Goal: Obtain resource: Download file/media

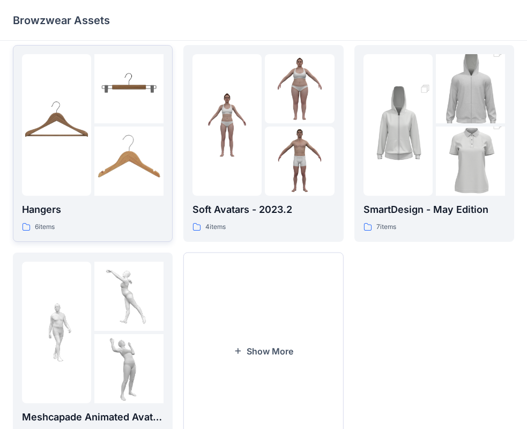
scroll to position [266, 0]
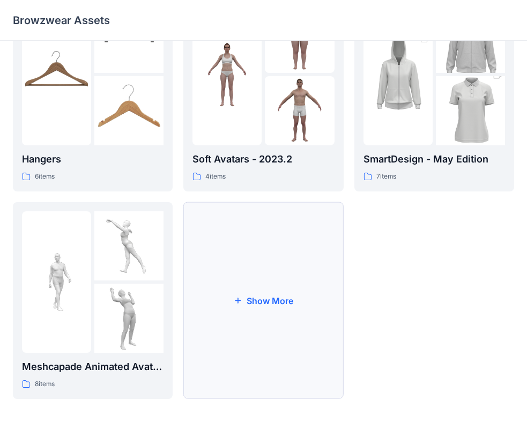
click at [267, 302] on button "Show More" at bounding box center [263, 300] width 160 height 197
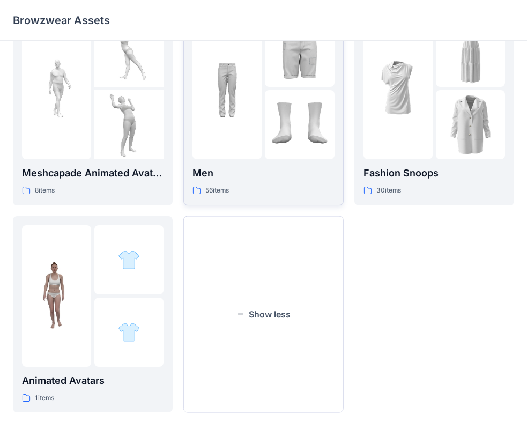
scroll to position [473, 0]
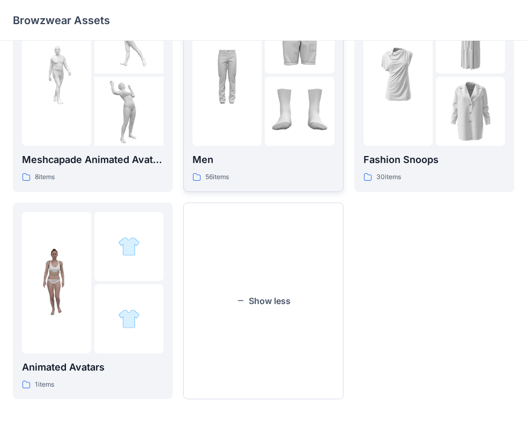
click at [271, 311] on button "Show less" at bounding box center [263, 301] width 160 height 197
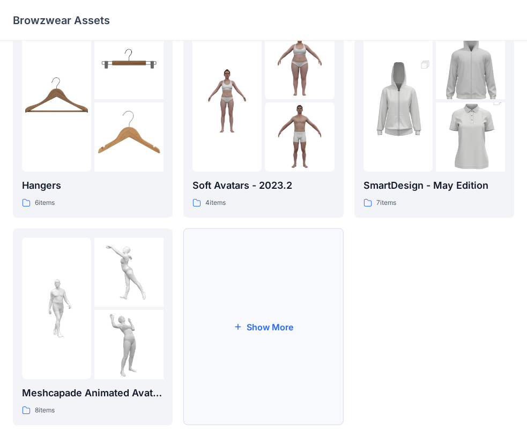
scroll to position [266, 0]
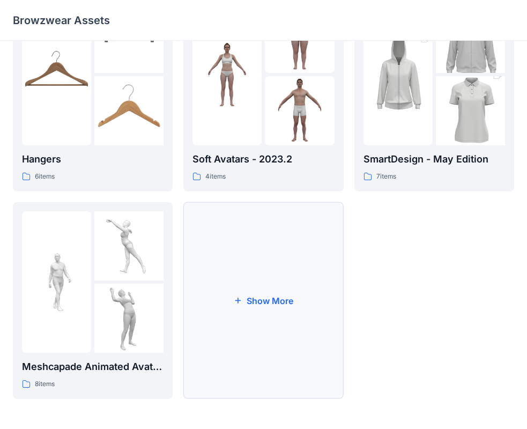
click at [262, 303] on button "Show More" at bounding box center [263, 300] width 160 height 197
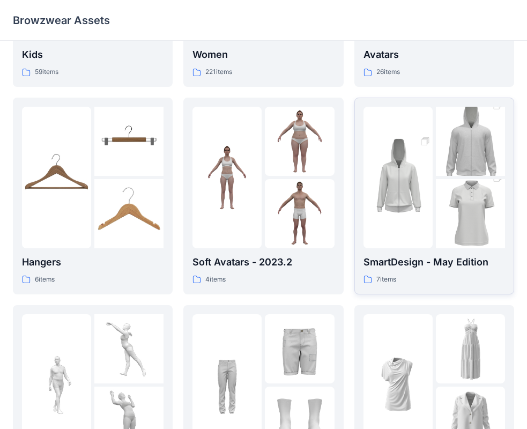
scroll to position [161, 0]
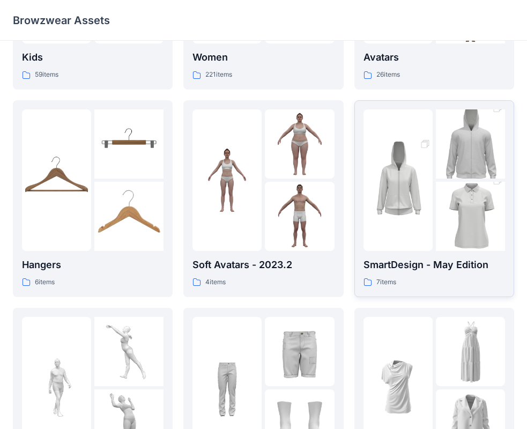
click at [414, 197] on img at bounding box center [397, 180] width 69 height 104
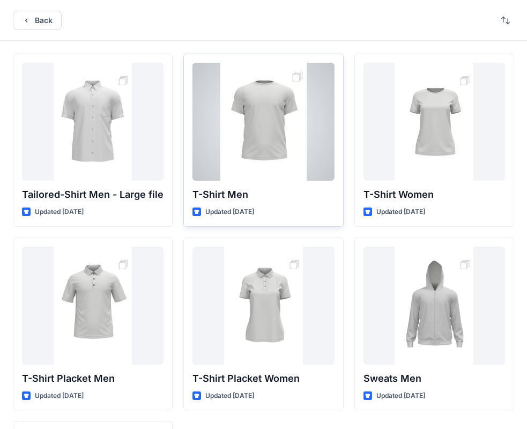
click at [249, 122] on div at bounding box center [262, 122] width 141 height 118
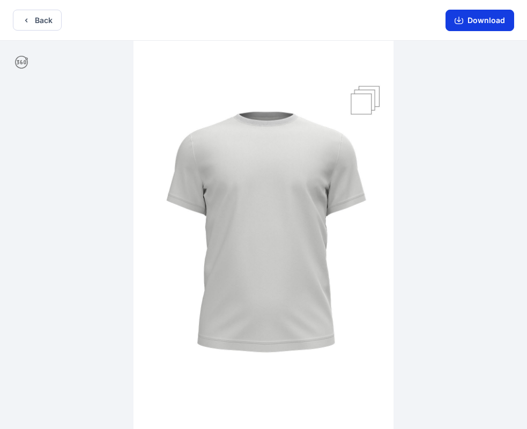
click at [478, 22] on button "Download" at bounding box center [479, 20] width 69 height 21
click at [460, 21] on icon "button" at bounding box center [458, 19] width 4 height 5
click at [457, 20] on icon "button" at bounding box center [458, 20] width 9 height 9
click at [474, 20] on button "Download" at bounding box center [479, 20] width 69 height 21
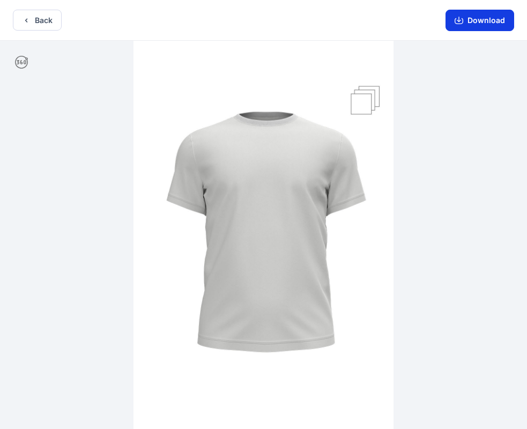
click at [476, 19] on button "Download" at bounding box center [479, 20] width 69 height 21
click at [359, 103] on img at bounding box center [263, 236] width 260 height 390
click at [21, 66] on icon at bounding box center [21, 62] width 13 height 13
